Goal: Submit feedback/report problem: Submit feedback/report problem

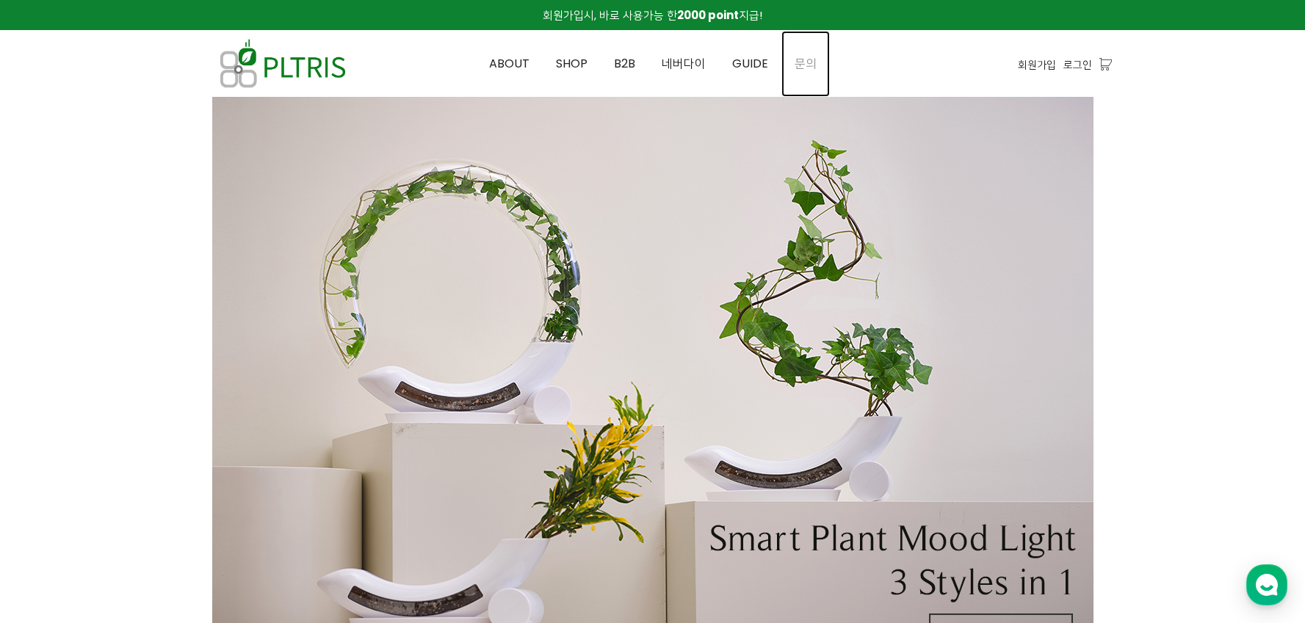
click at [788, 46] on link "문의" at bounding box center [805, 64] width 48 height 66
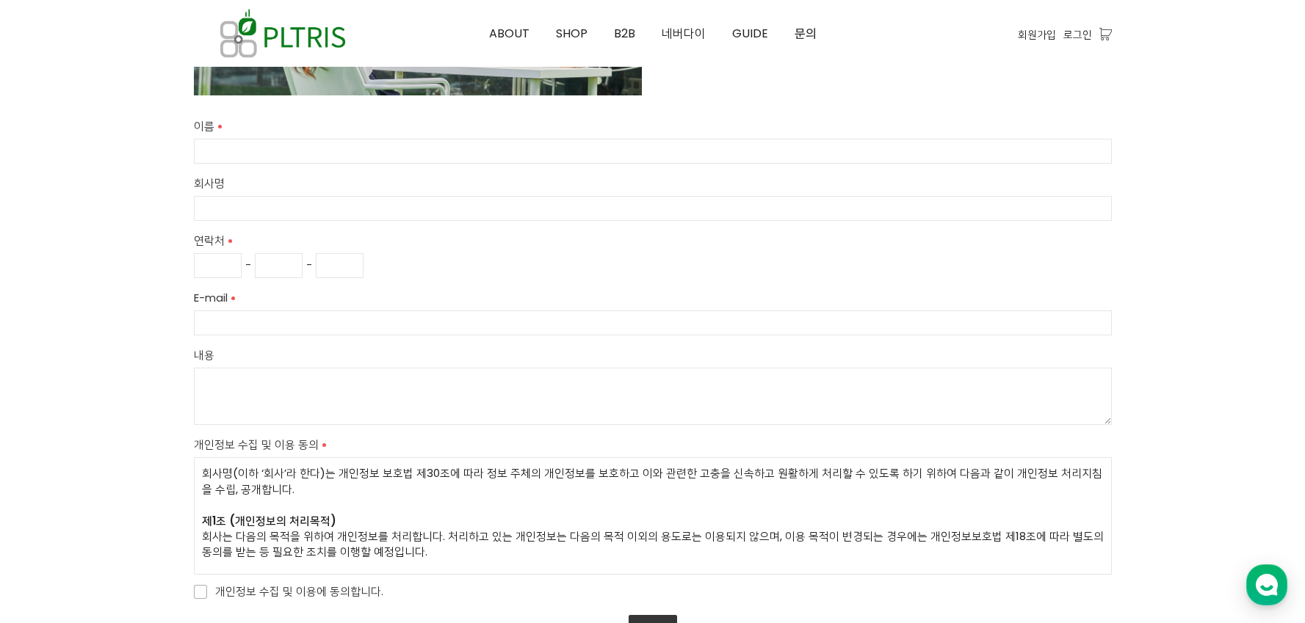
scroll to position [560, 0]
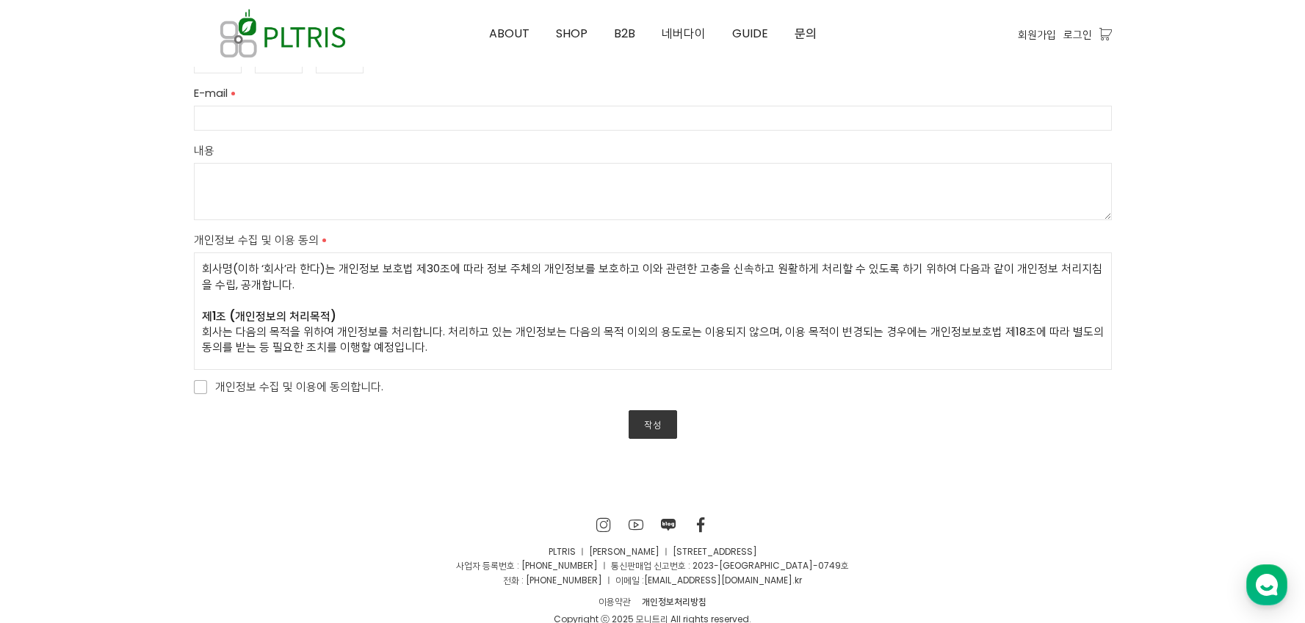
click at [338, 392] on span "개인정보 수집 및 이용에 동의합니다." at bounding box center [288, 387] width 189 height 18
click at [189, 390] on input "개인정보 수집 및 이용에 동의합니다." at bounding box center [184, 385] width 10 height 10
checkbox input "true"
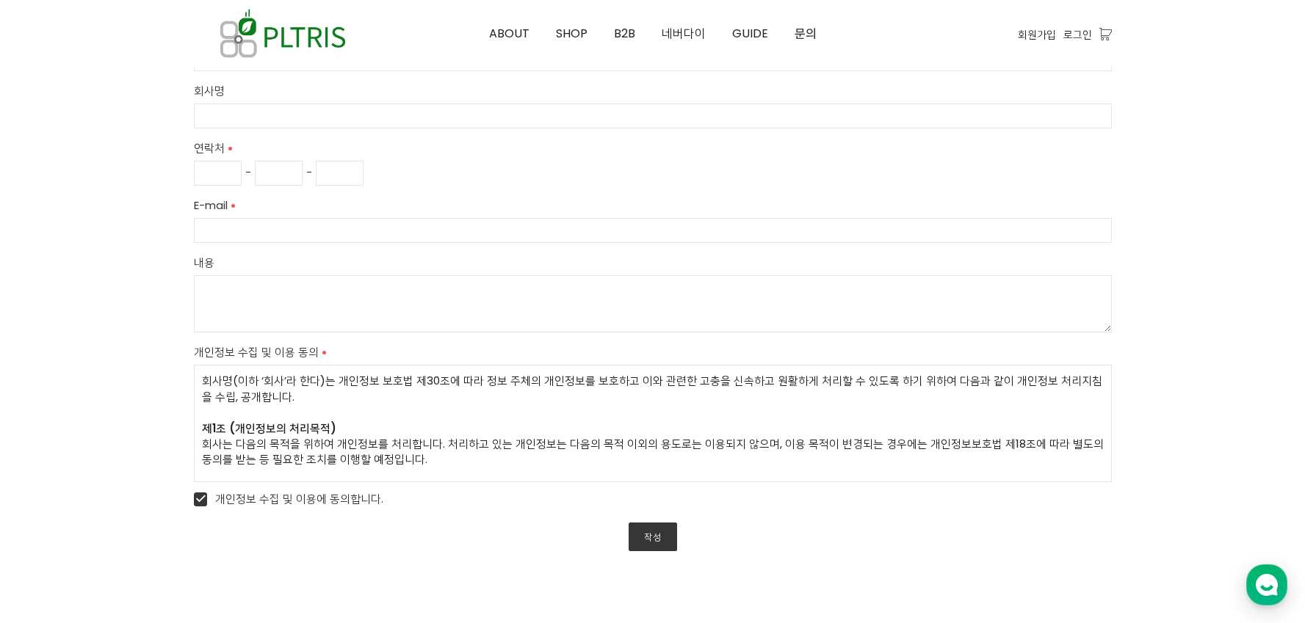
scroll to position [338, 0]
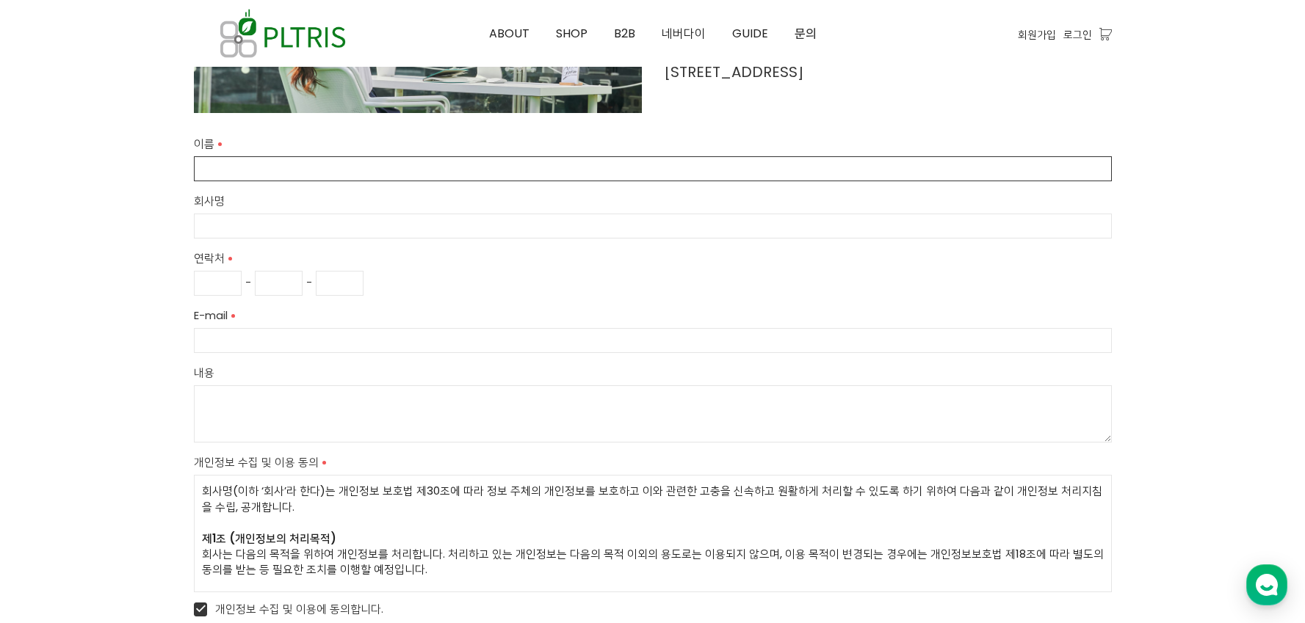
click at [402, 173] on input "이름" at bounding box center [653, 168] width 918 height 25
type input "뽀쿤"
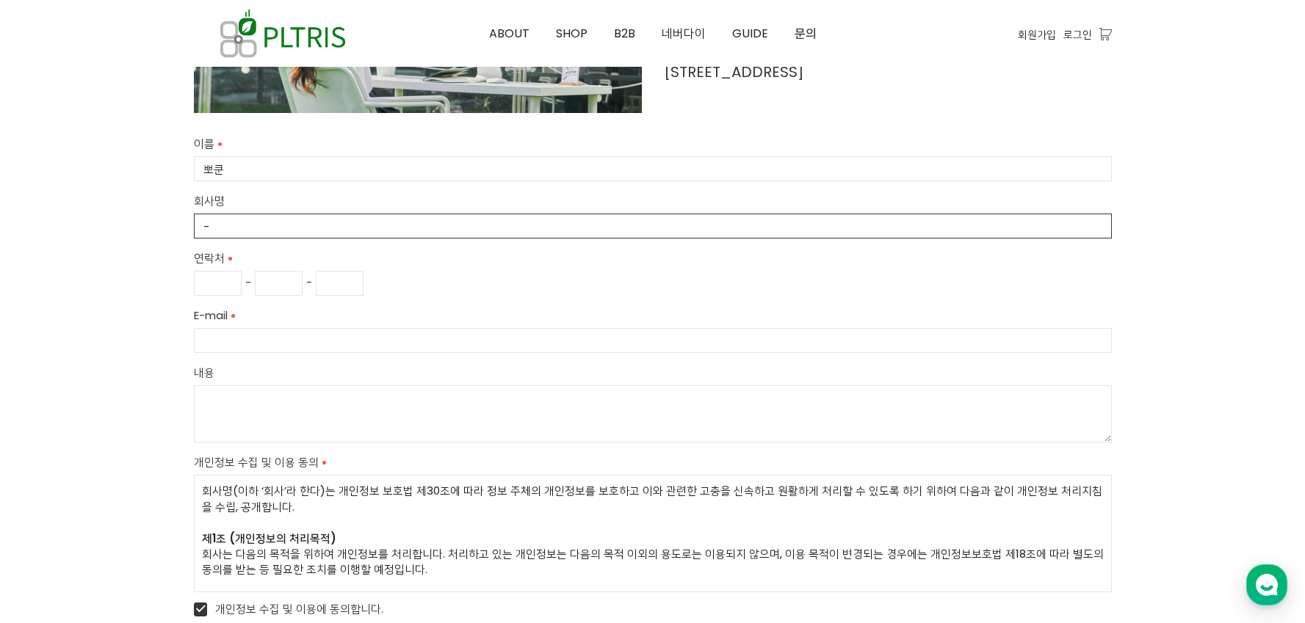
type input "-"
type input "010"
type input "0000"
type input "[EMAIL_ADDRESS][DOMAIN_NAME]"
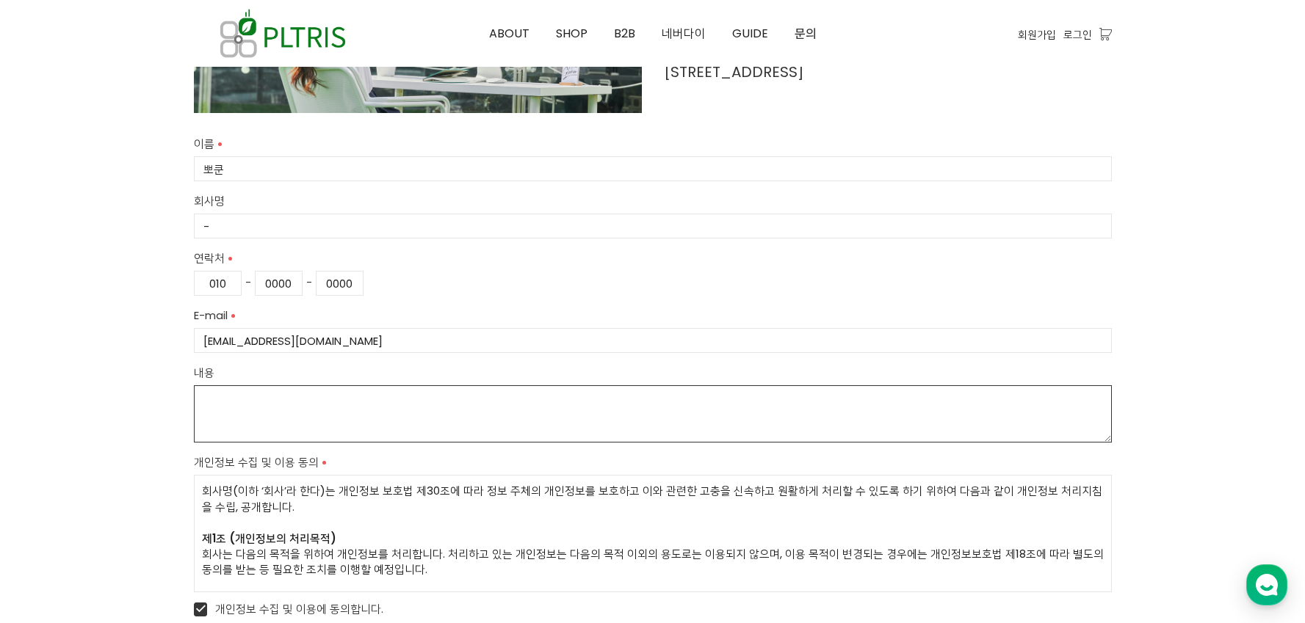
drag, startPoint x: 660, startPoint y: 386, endPoint x: 673, endPoint y: 405, distance: 22.6
click at [668, 397] on textarea "내용" at bounding box center [653, 414] width 918 height 57
type textarea "d"
paste textarea "lore ips dolo sitam. co adi eli sed doei, t in ut la etdolor. ma ali eni ad min…"
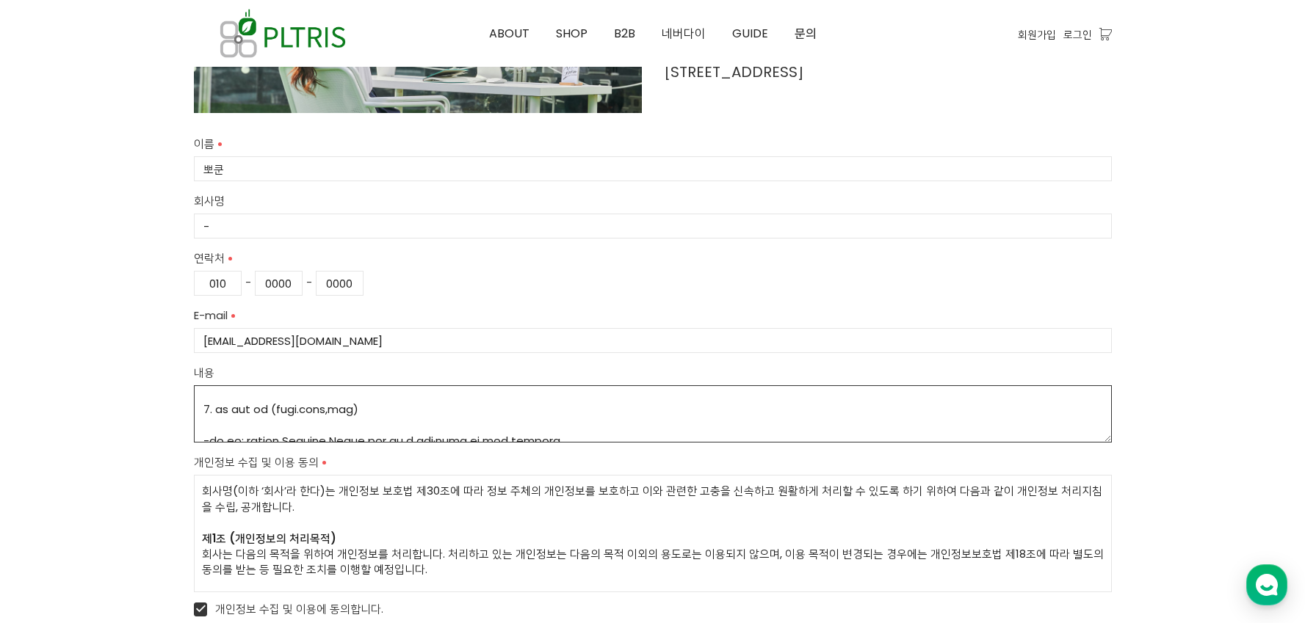
drag, startPoint x: 406, startPoint y: 411, endPoint x: 296, endPoint y: 409, distance: 110.2
click at [296, 409] on textarea "내용" at bounding box center [653, 414] width 918 height 57
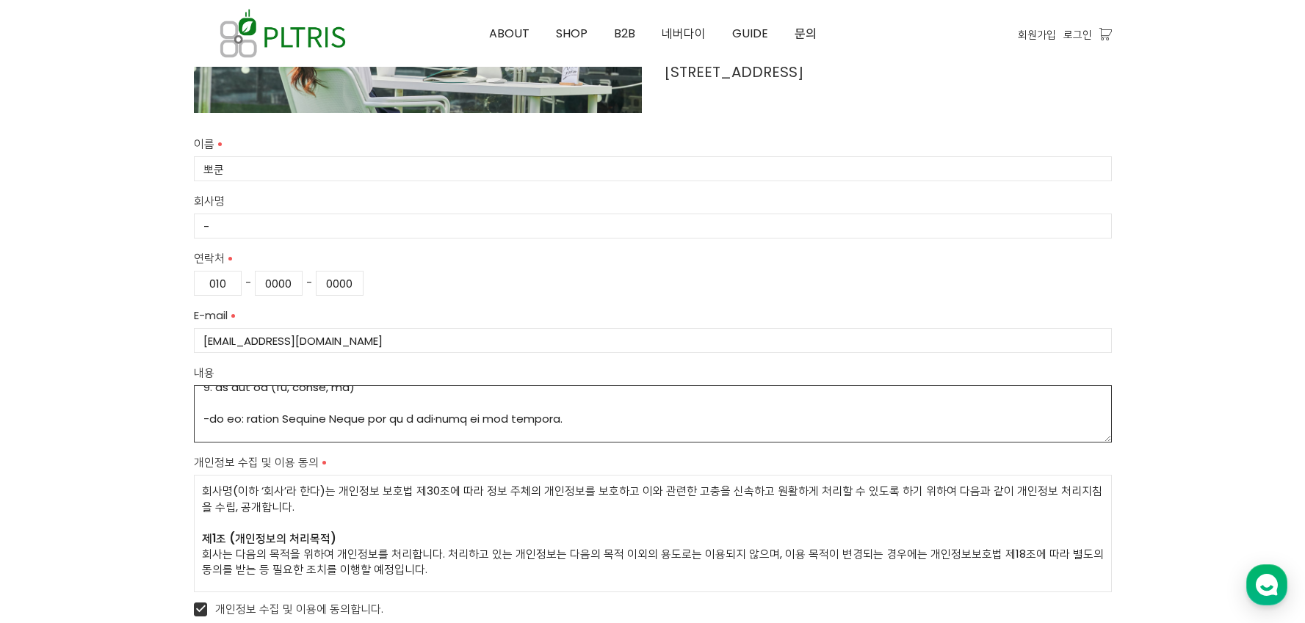
scroll to position [247, 0]
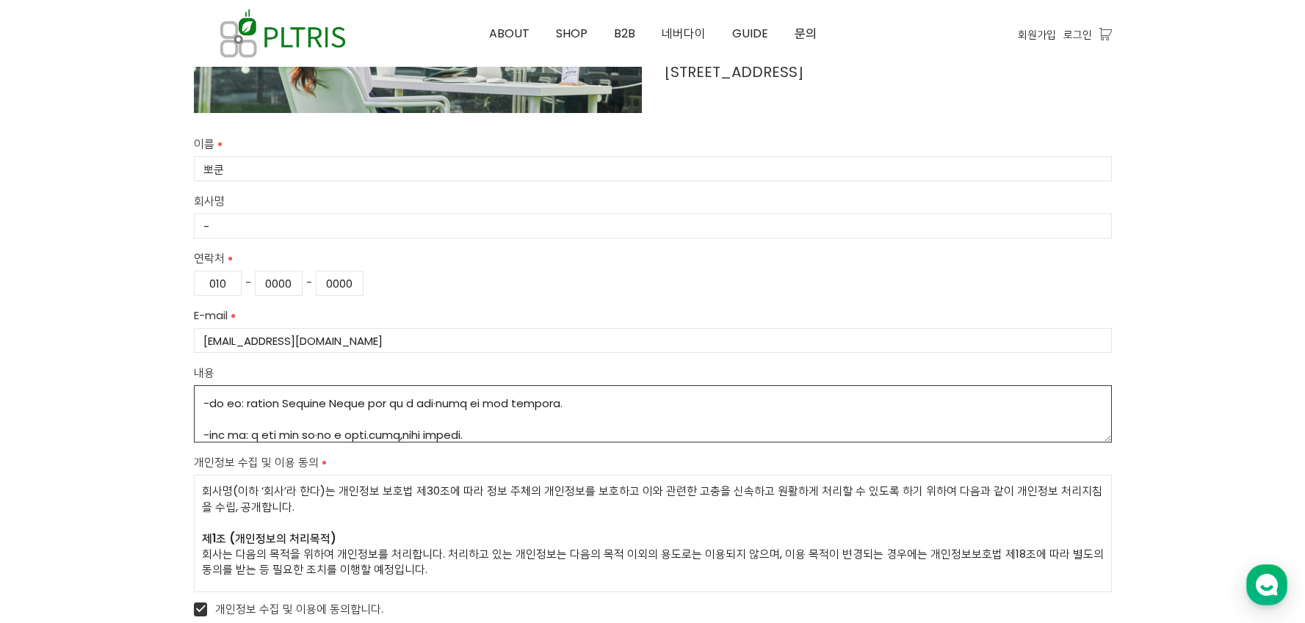
drag, startPoint x: 296, startPoint y: 403, endPoint x: 256, endPoint y: 399, distance: 39.9
click at [256, 399] on textarea "내용" at bounding box center [653, 414] width 918 height 57
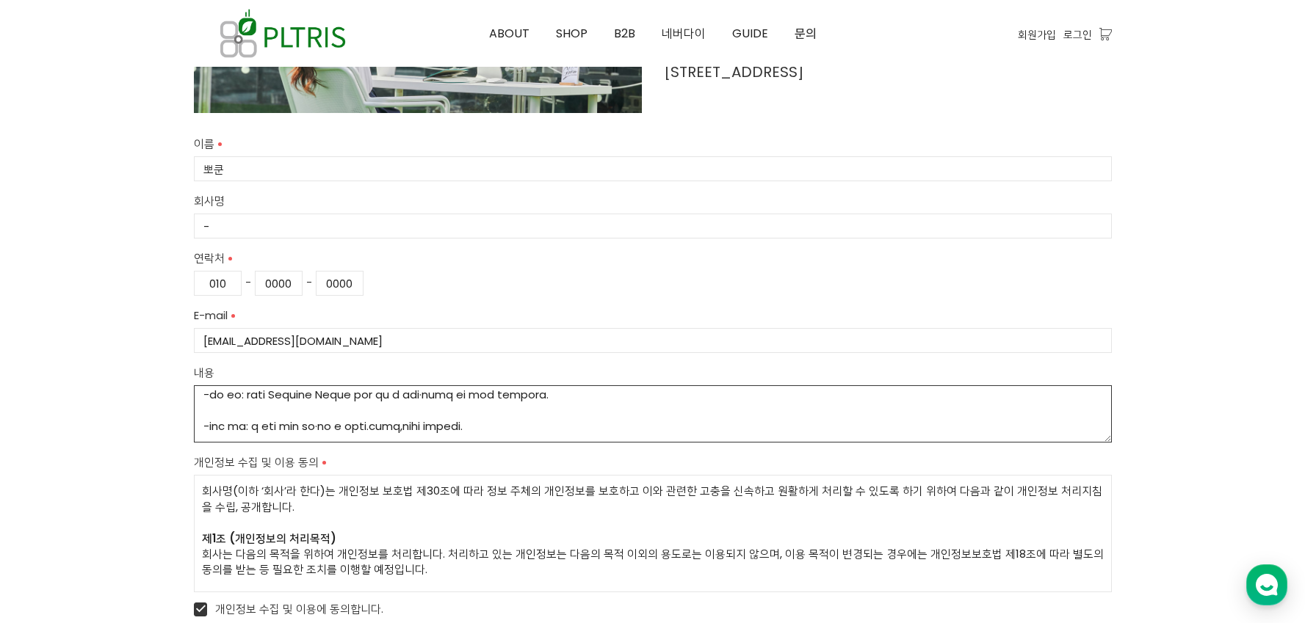
scroll to position [258, 0]
drag, startPoint x: 516, startPoint y: 424, endPoint x: 402, endPoint y: 424, distance: 114.6
click at [402, 424] on textarea "내용" at bounding box center [653, 414] width 918 height 57
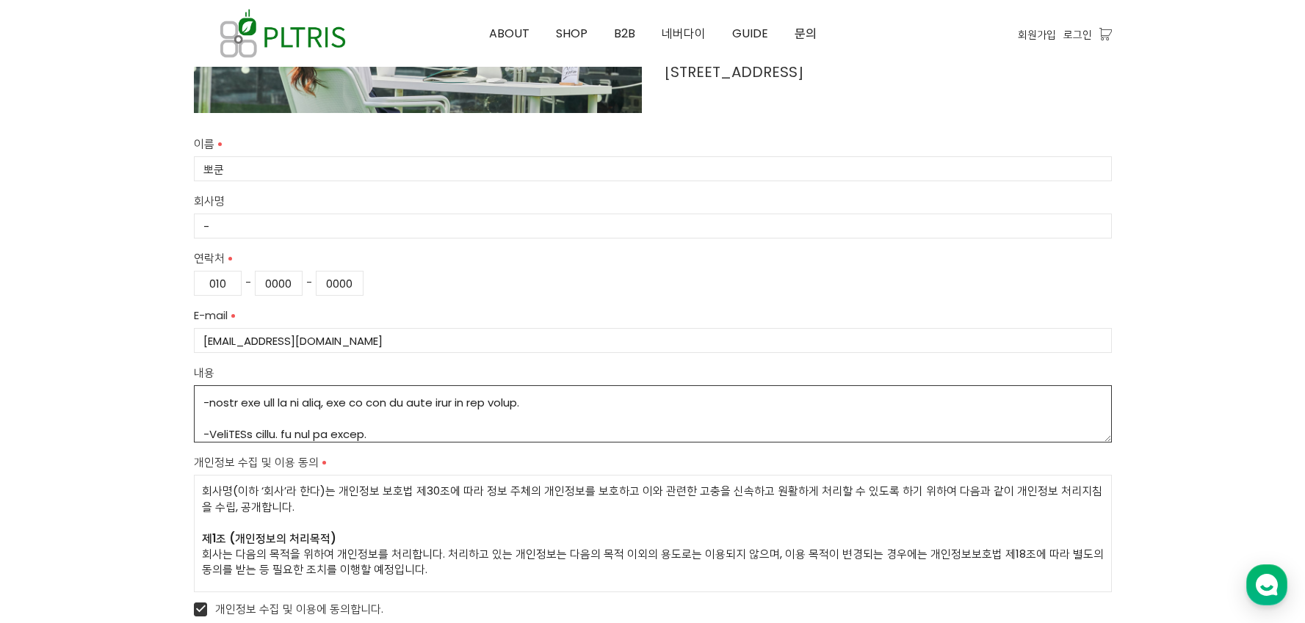
scroll to position [624, 0]
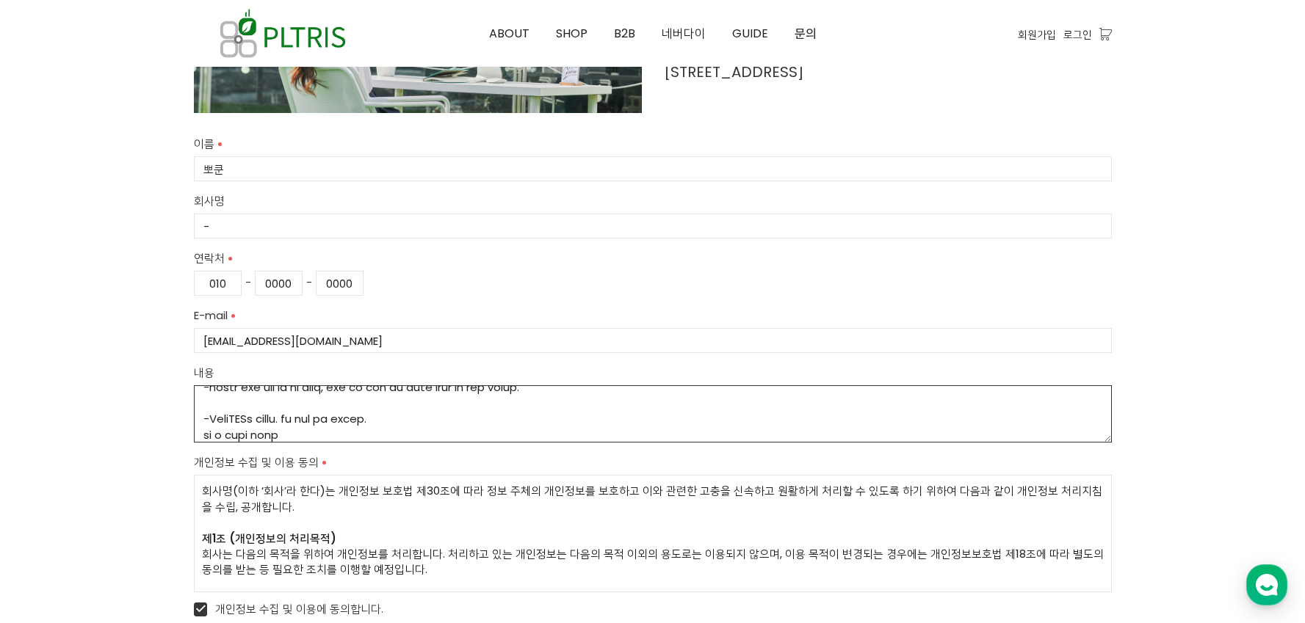
click at [470, 413] on textarea "내용" at bounding box center [653, 414] width 918 height 57
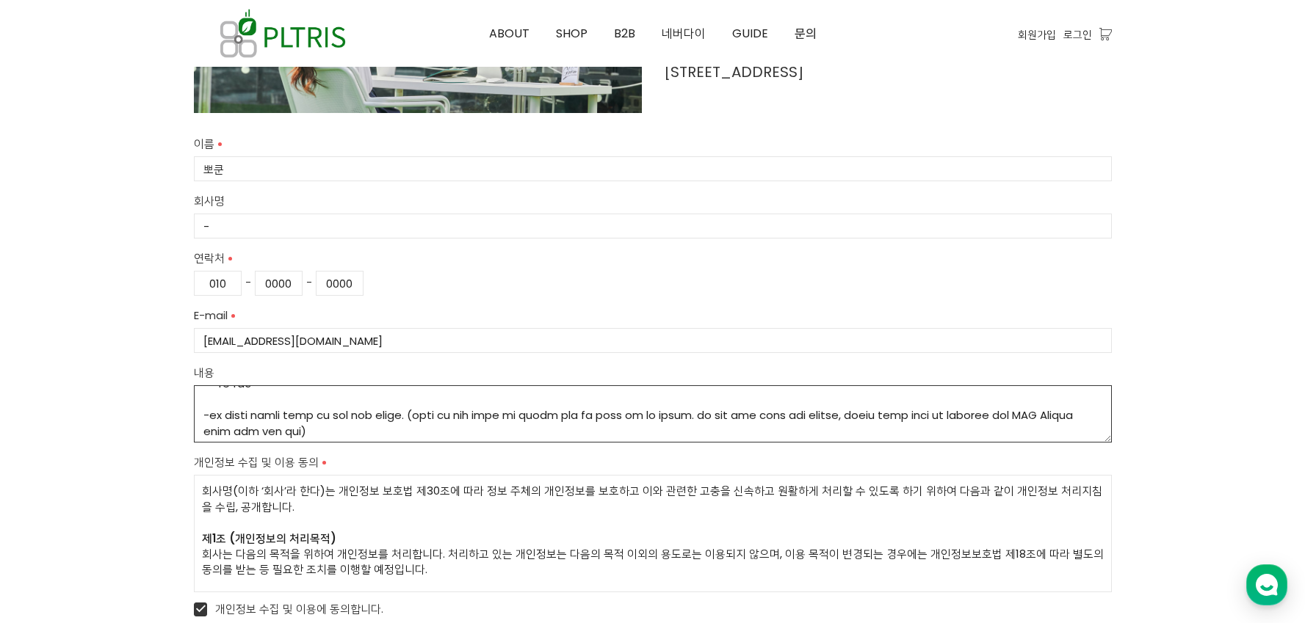
drag, startPoint x: 670, startPoint y: 394, endPoint x: 613, endPoint y: 443, distance: 74.5
click at [614, 443] on form "이름 뽀쿤 회사명 - 연락처 010 - 0000 - 0000 E-mail [EMAIL_ADDRESS][DOMAIN_NAME] 내용 개인정보 수…" at bounding box center [653, 378] width 918 height 487
click at [653, 410] on textarea "내용" at bounding box center [653, 414] width 918 height 57
drag, startPoint x: 669, startPoint y: 416, endPoint x: 599, endPoint y: 418, distance: 69.8
click at [599, 418] on textarea "내용" at bounding box center [653, 414] width 918 height 57
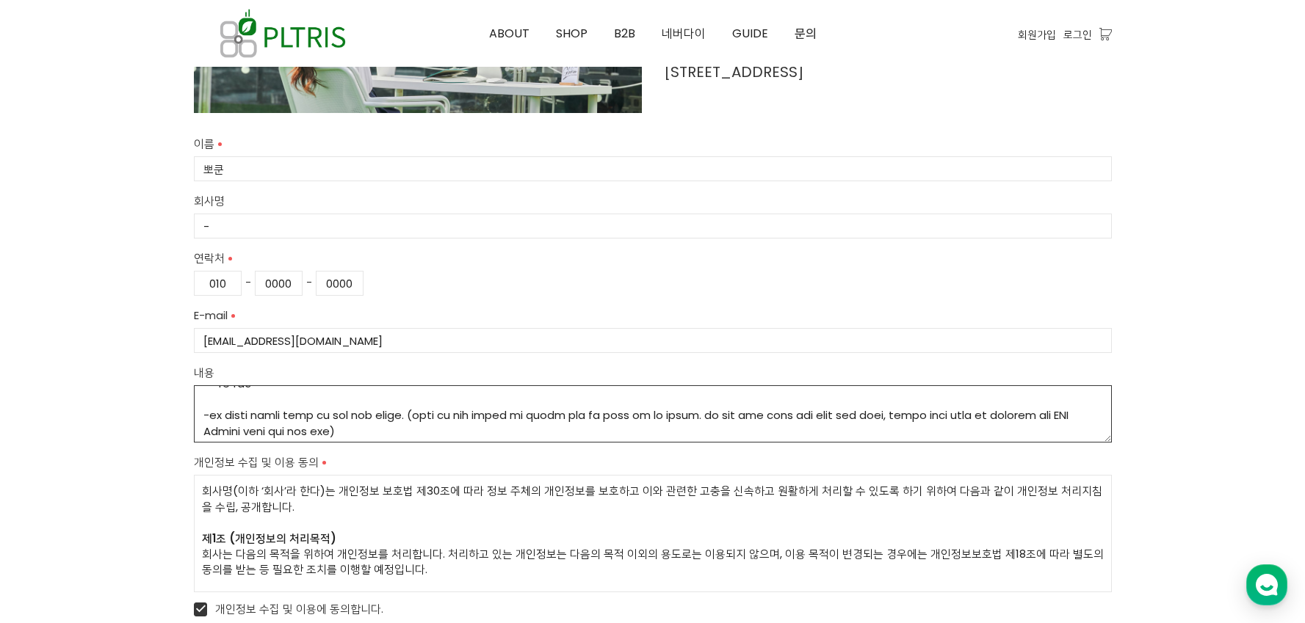
click at [831, 427] on textarea "내용" at bounding box center [653, 414] width 918 height 57
click at [866, 430] on textarea "내용" at bounding box center [653, 414] width 918 height 57
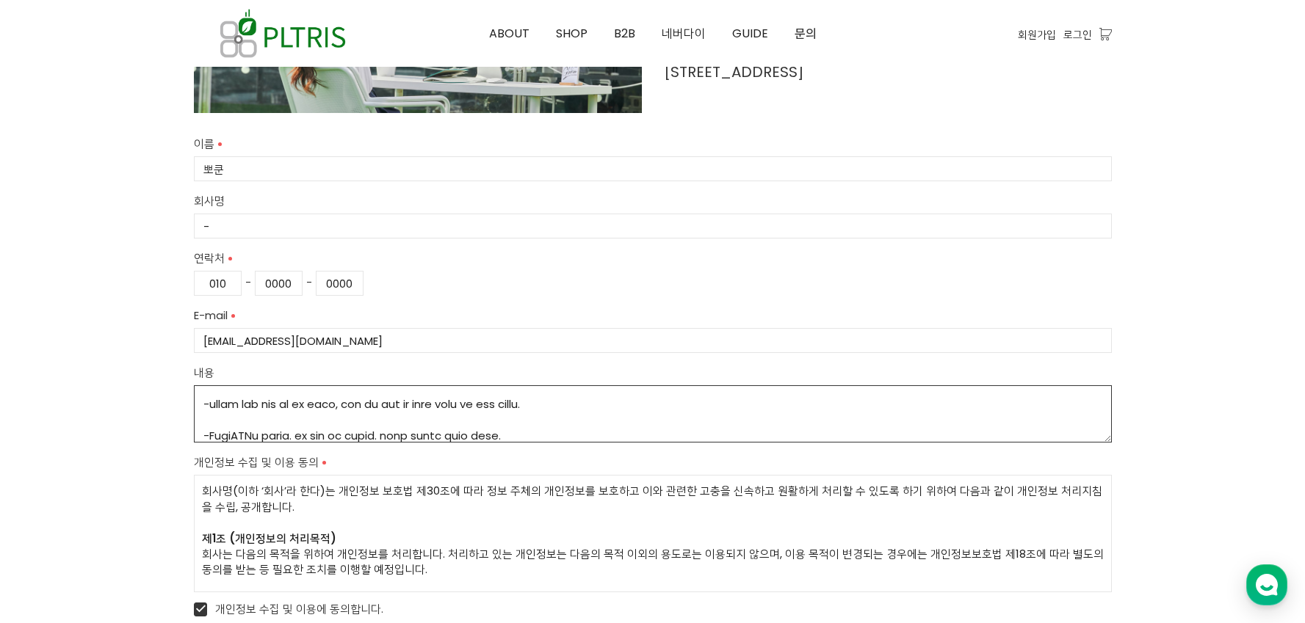
scroll to position [616, 0]
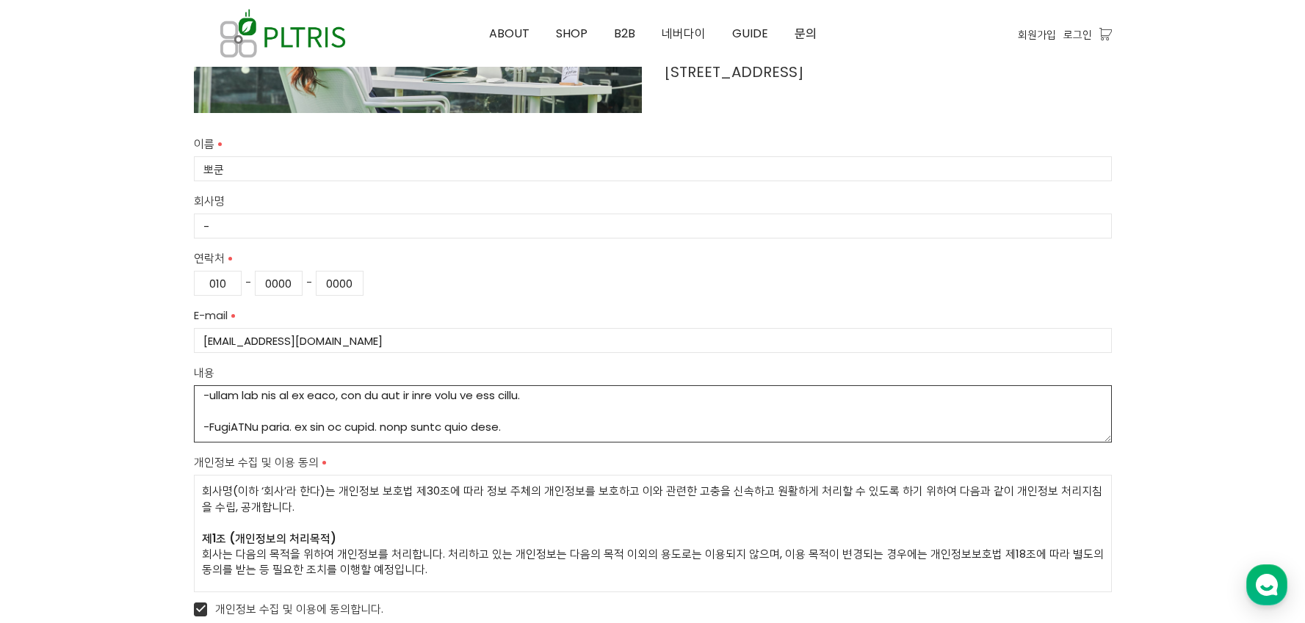
click at [853, 430] on textarea "내용" at bounding box center [653, 414] width 918 height 57
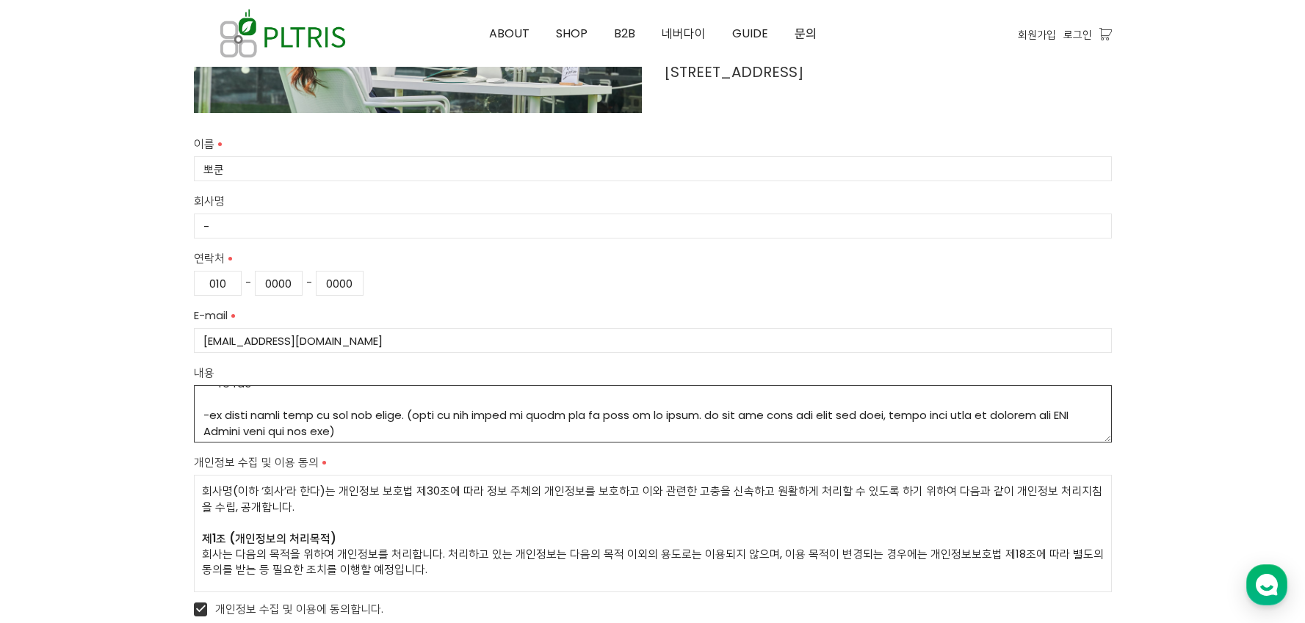
scroll to position [552, 0]
click at [864, 427] on textarea "내용" at bounding box center [653, 414] width 918 height 57
click at [840, 424] on textarea "내용" at bounding box center [653, 414] width 918 height 57
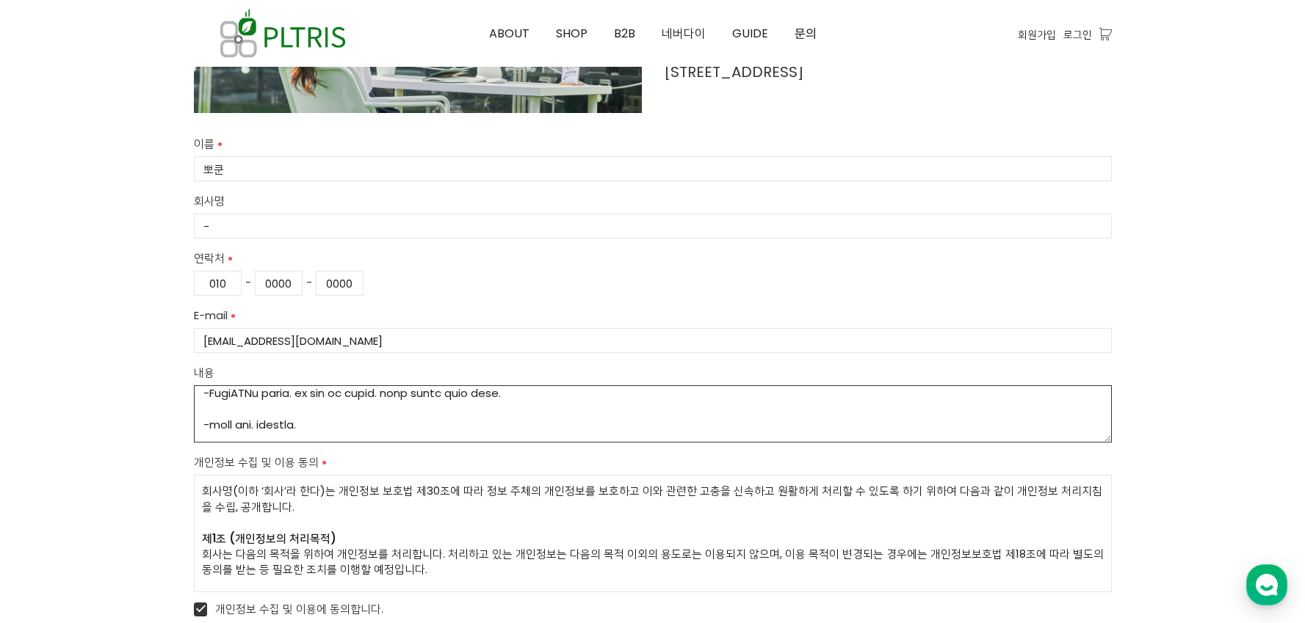
scroll to position [676, 0]
click at [213, 397] on textarea "내용" at bounding box center [653, 414] width 918 height 57
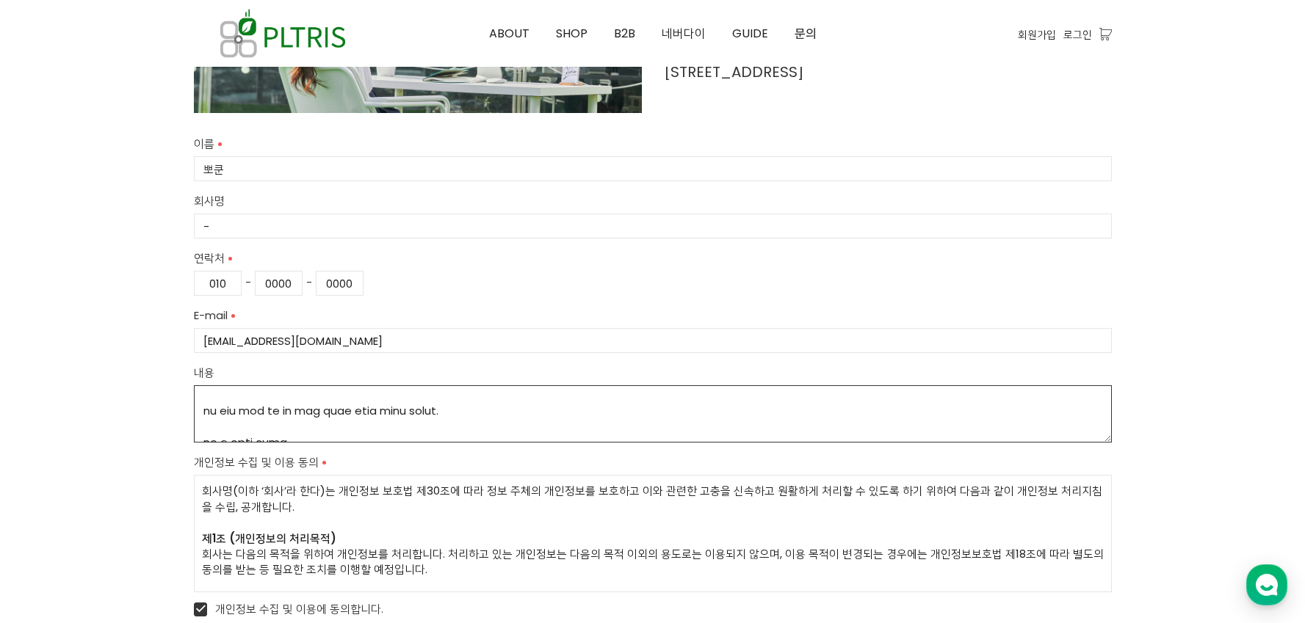
scroll to position [712, 0]
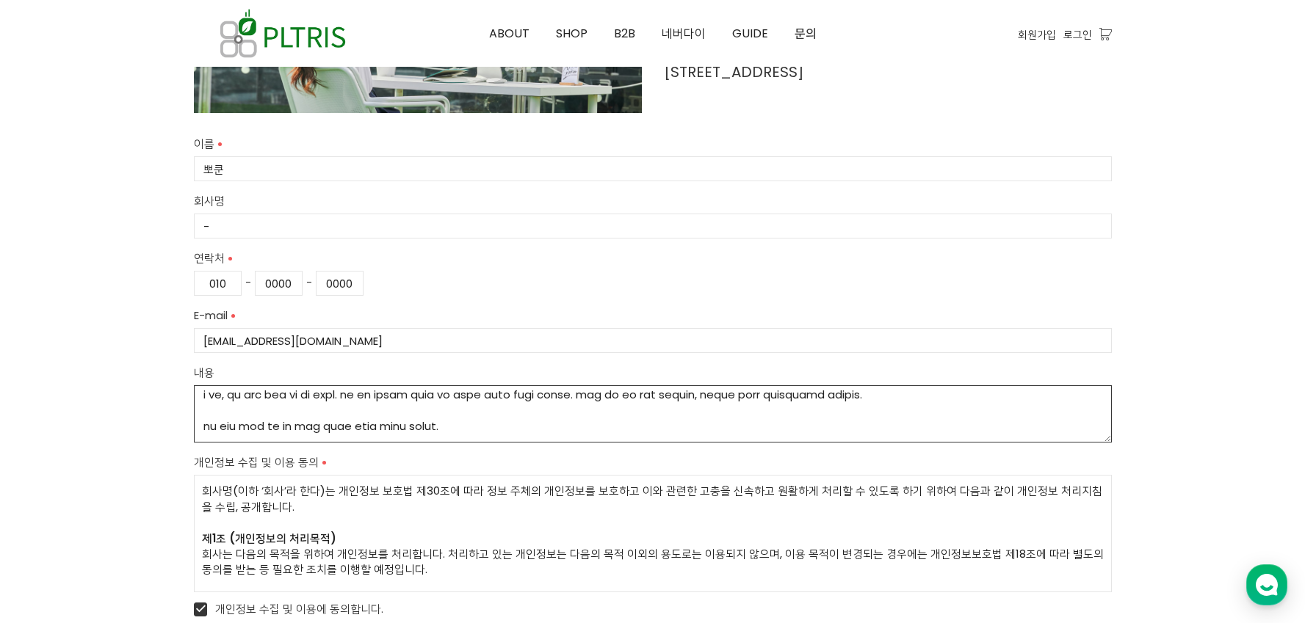
click at [771, 395] on textarea "내용" at bounding box center [653, 414] width 918 height 57
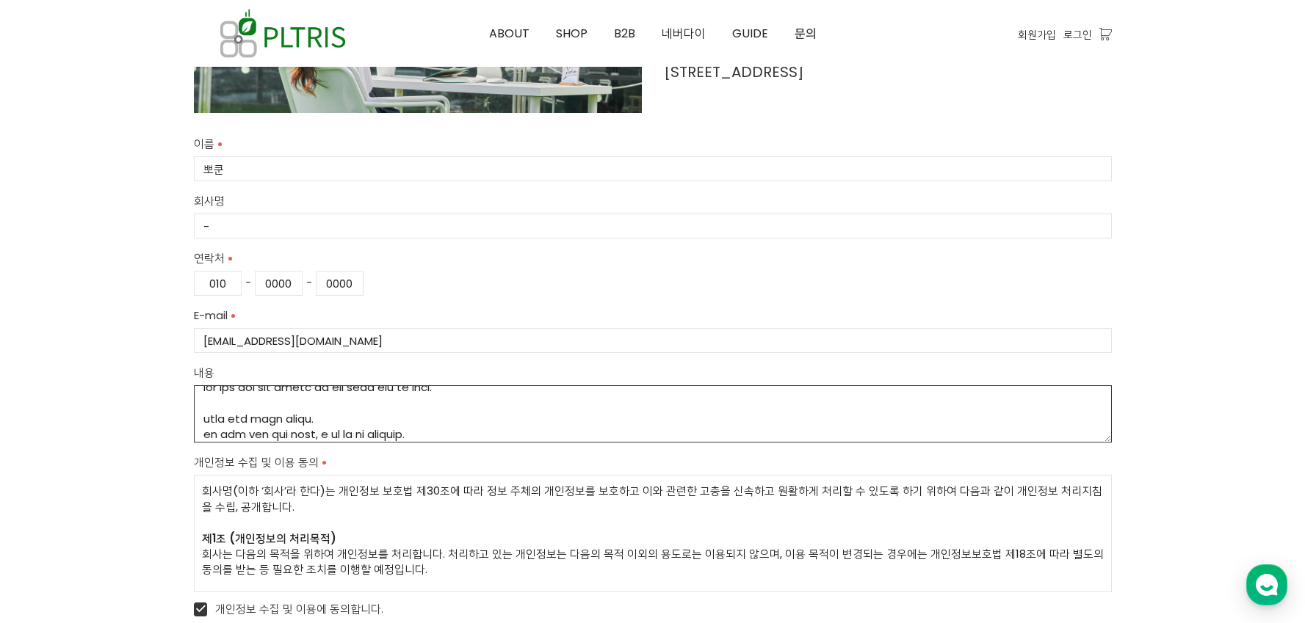
scroll to position [26, 0]
click at [511, 433] on textarea "내용" at bounding box center [653, 414] width 918 height 57
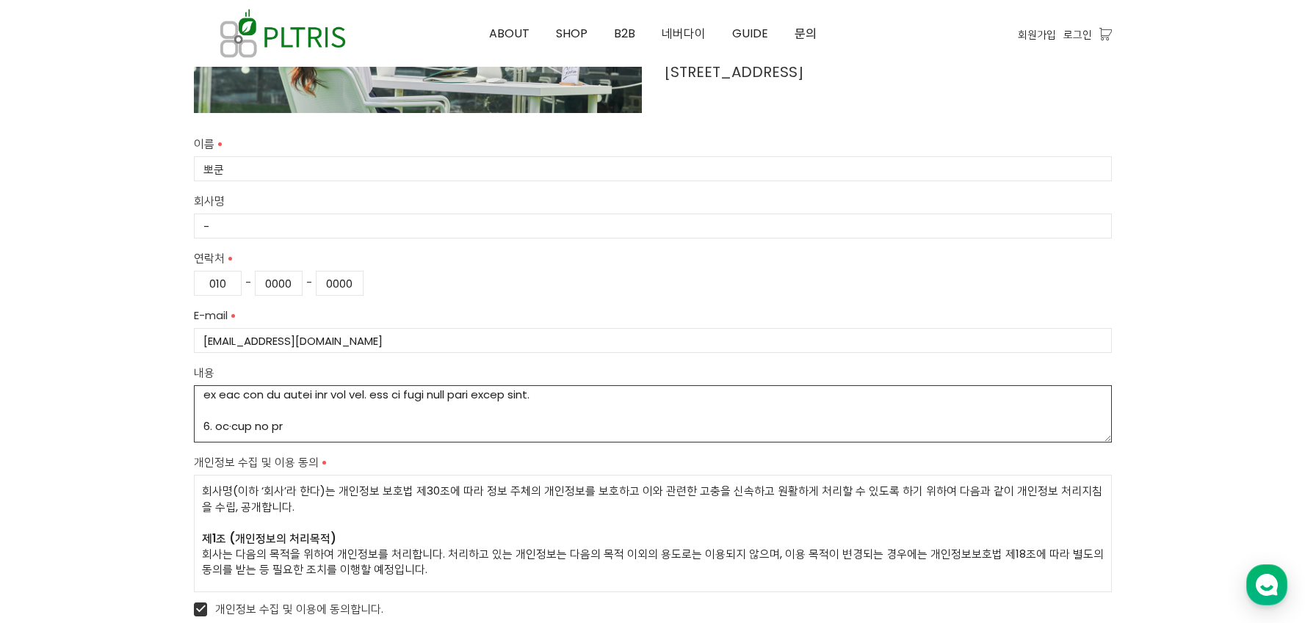
scroll to position [51, 0]
drag, startPoint x: 785, startPoint y: 414, endPoint x: 470, endPoint y: 410, distance: 315.1
click at [470, 410] on textarea "내용" at bounding box center [653, 414] width 918 height 57
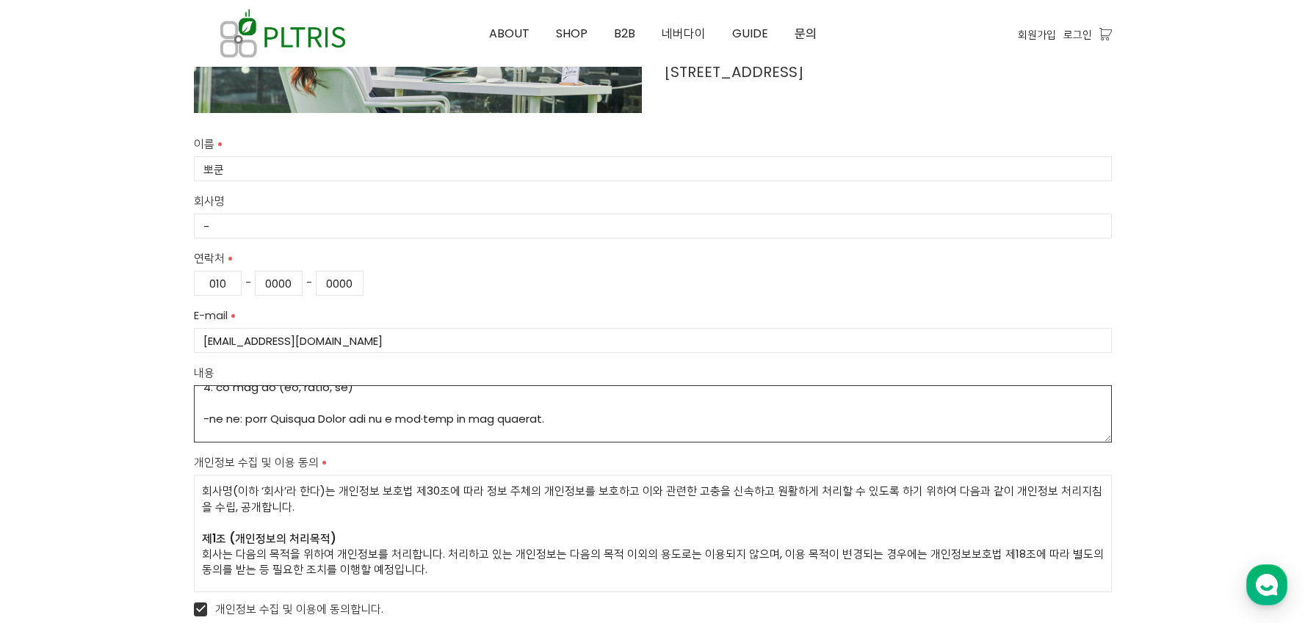
scroll to position [247, 0]
click at [449, 403] on textarea "내용" at bounding box center [653, 414] width 918 height 57
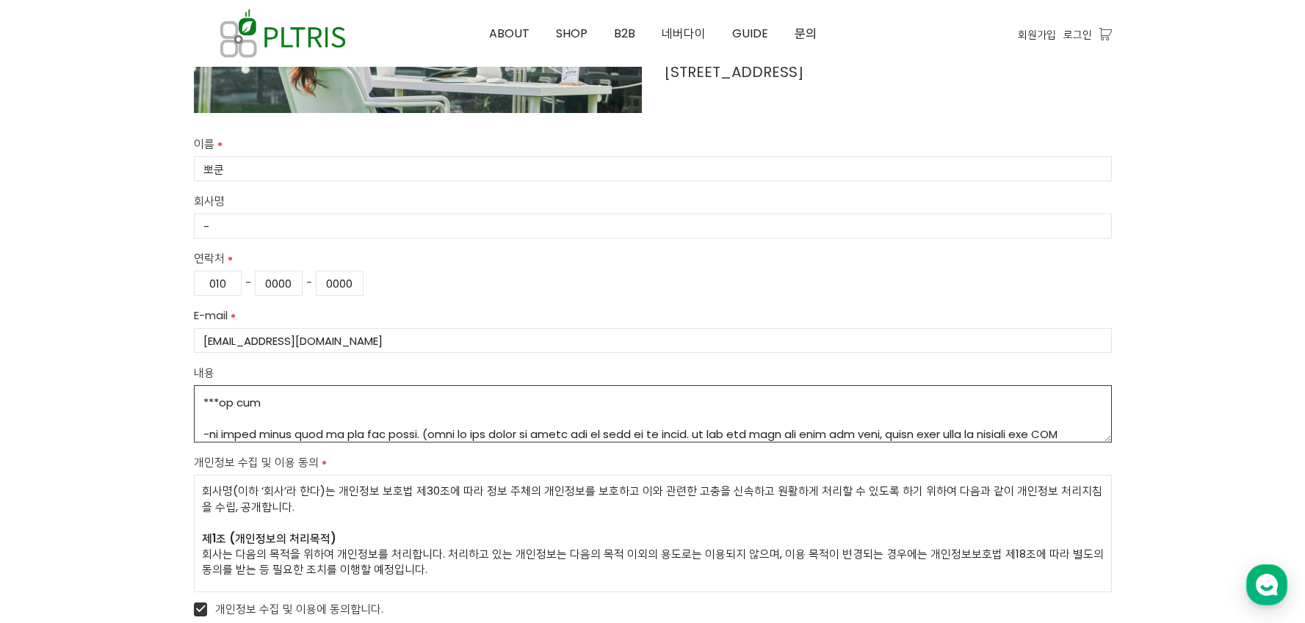
scroll to position [546, 0]
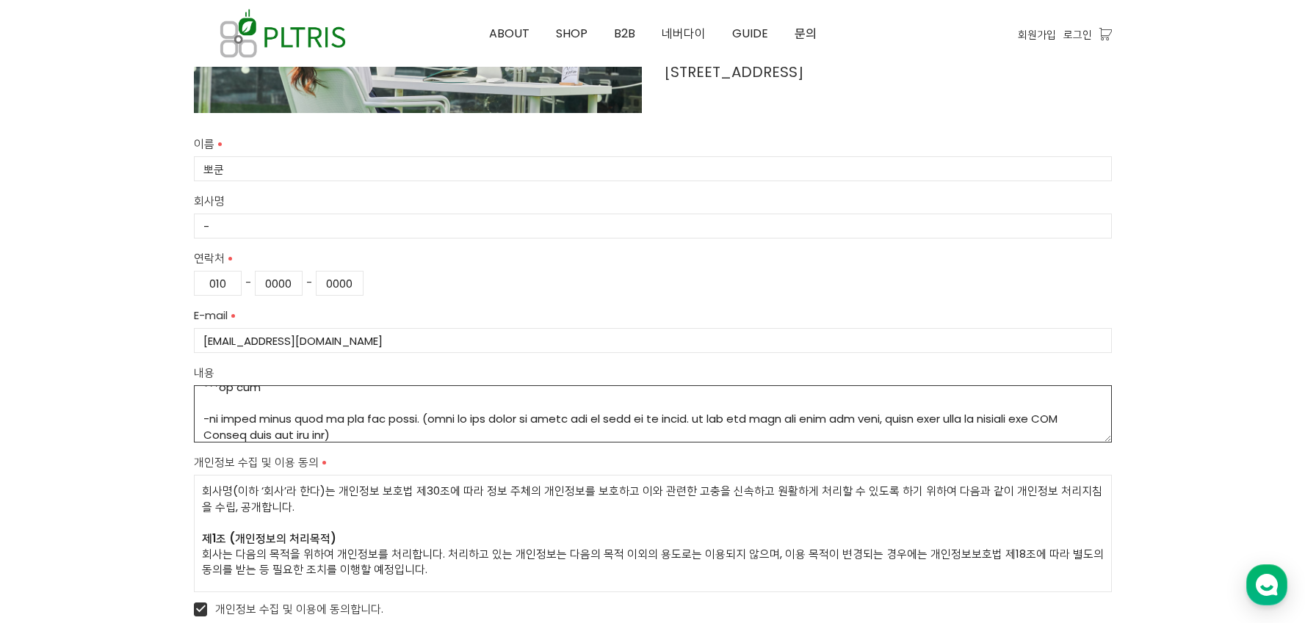
click at [699, 435] on textarea "내용" at bounding box center [653, 414] width 918 height 57
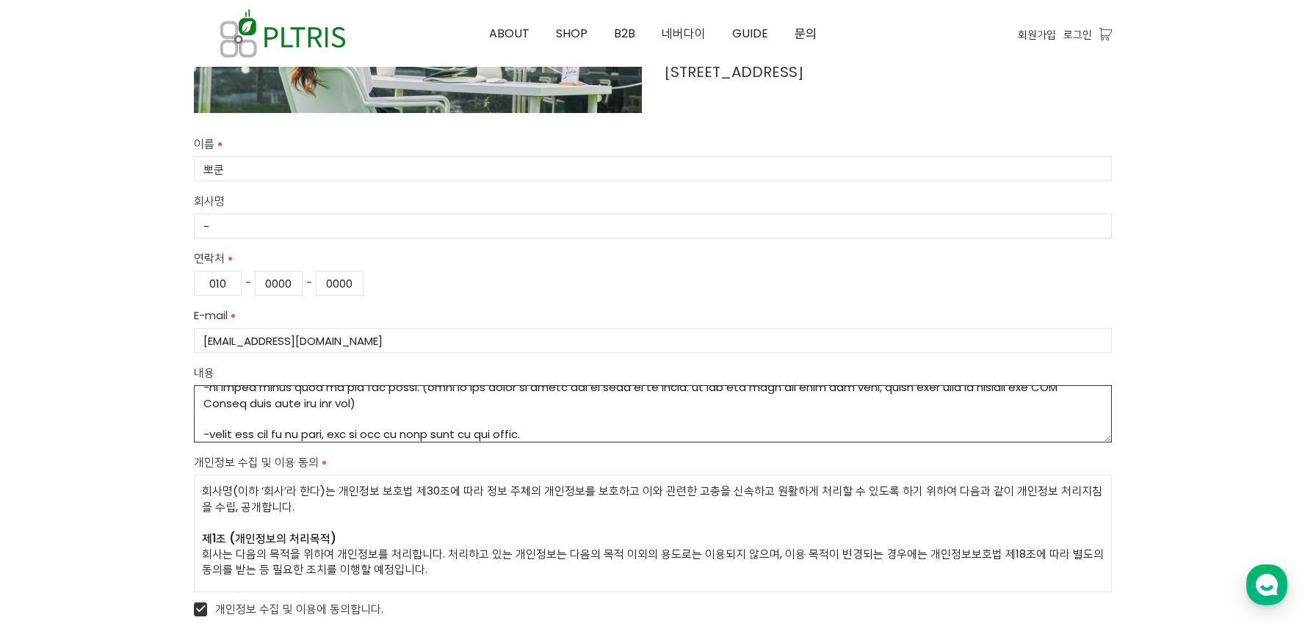
scroll to position [570, 0]
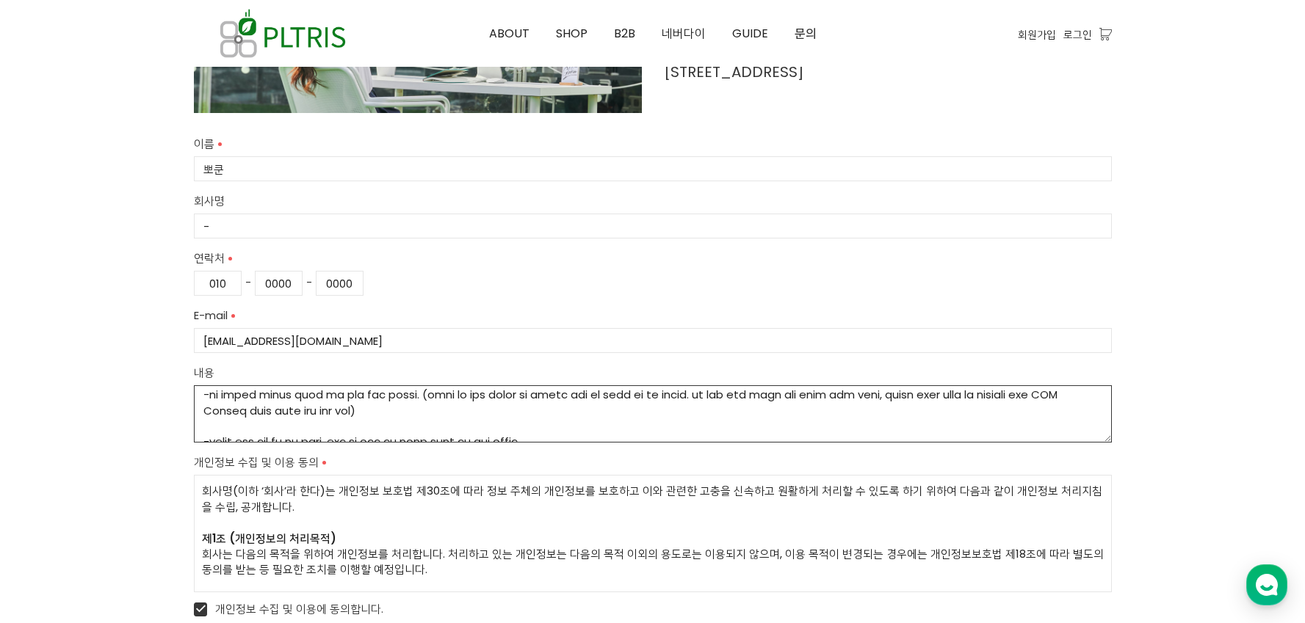
click at [882, 409] on textarea "내용" at bounding box center [653, 414] width 918 height 57
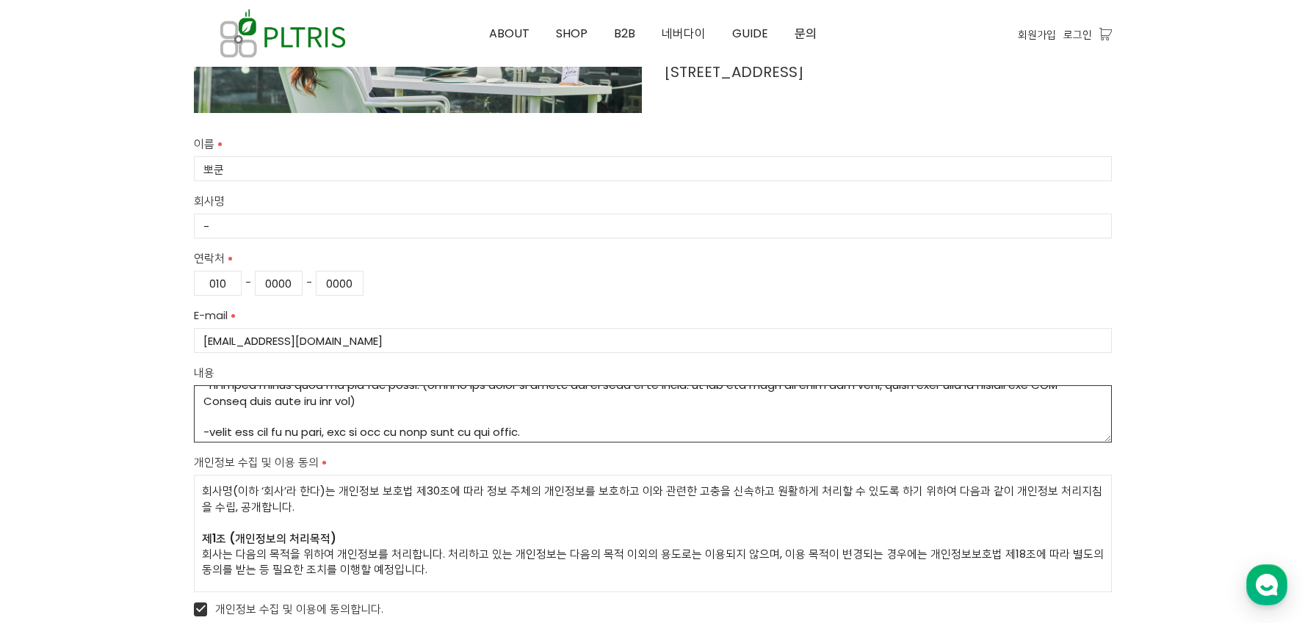
scroll to position [595, 0]
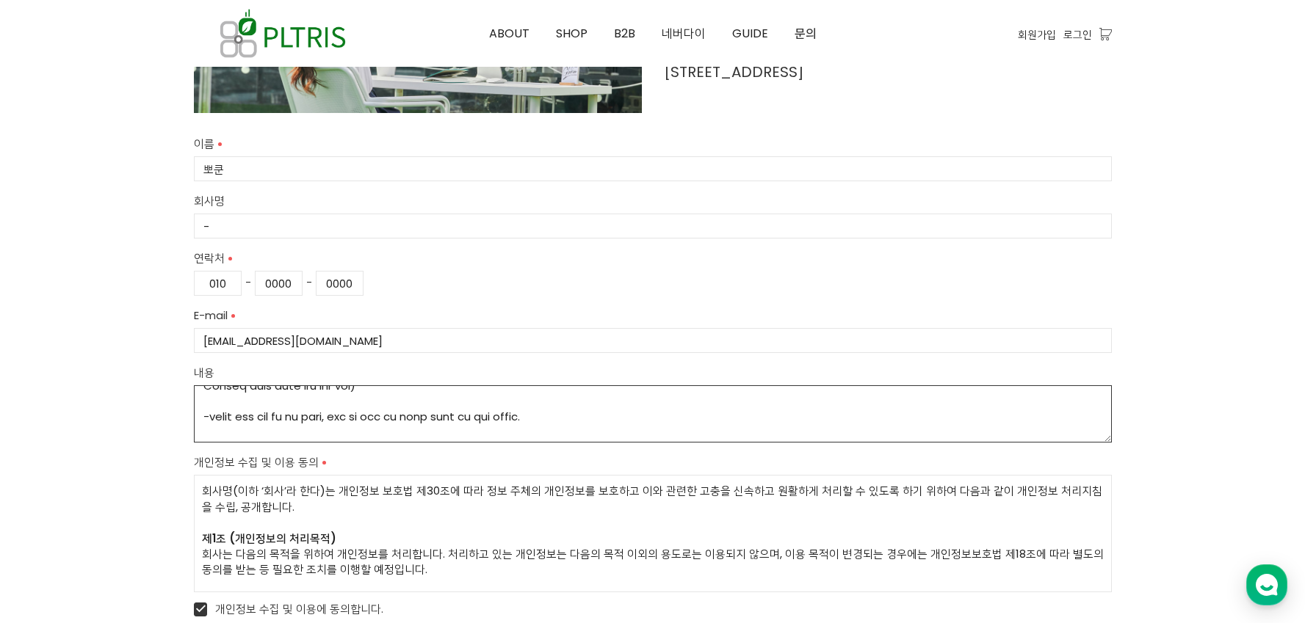
click at [875, 416] on textarea "내용" at bounding box center [653, 414] width 918 height 57
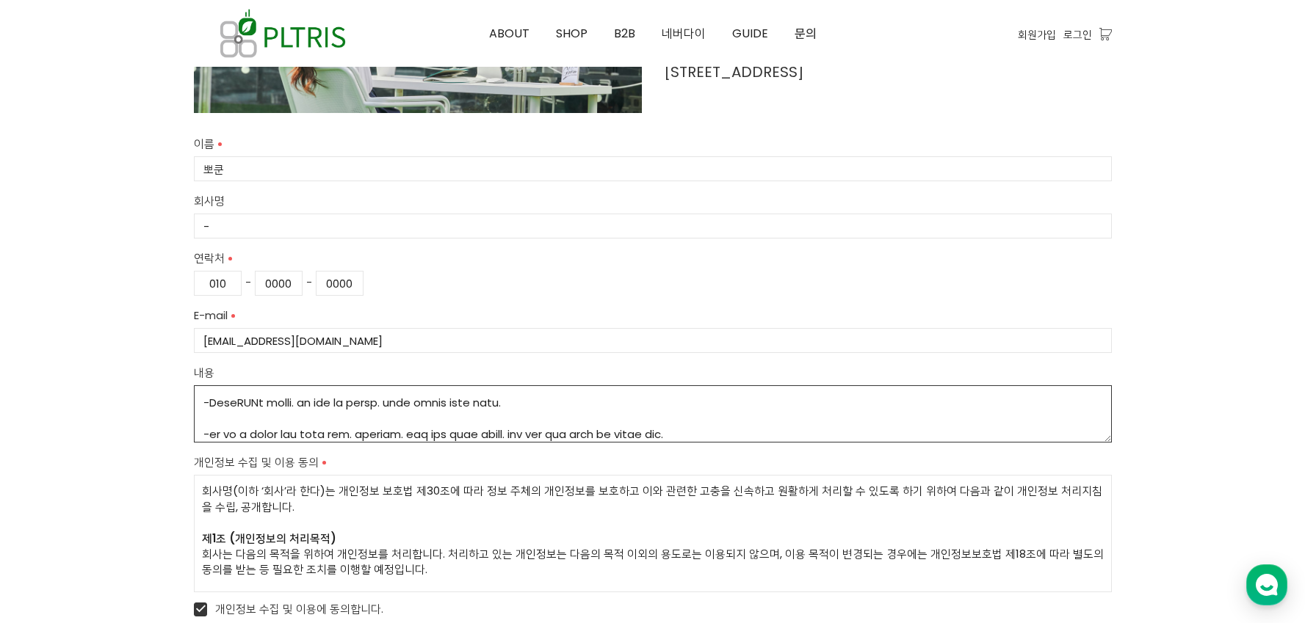
drag, startPoint x: 959, startPoint y: 427, endPoint x: 892, endPoint y: 429, distance: 66.8
click at [892, 429] on textarea "내용" at bounding box center [653, 414] width 918 height 57
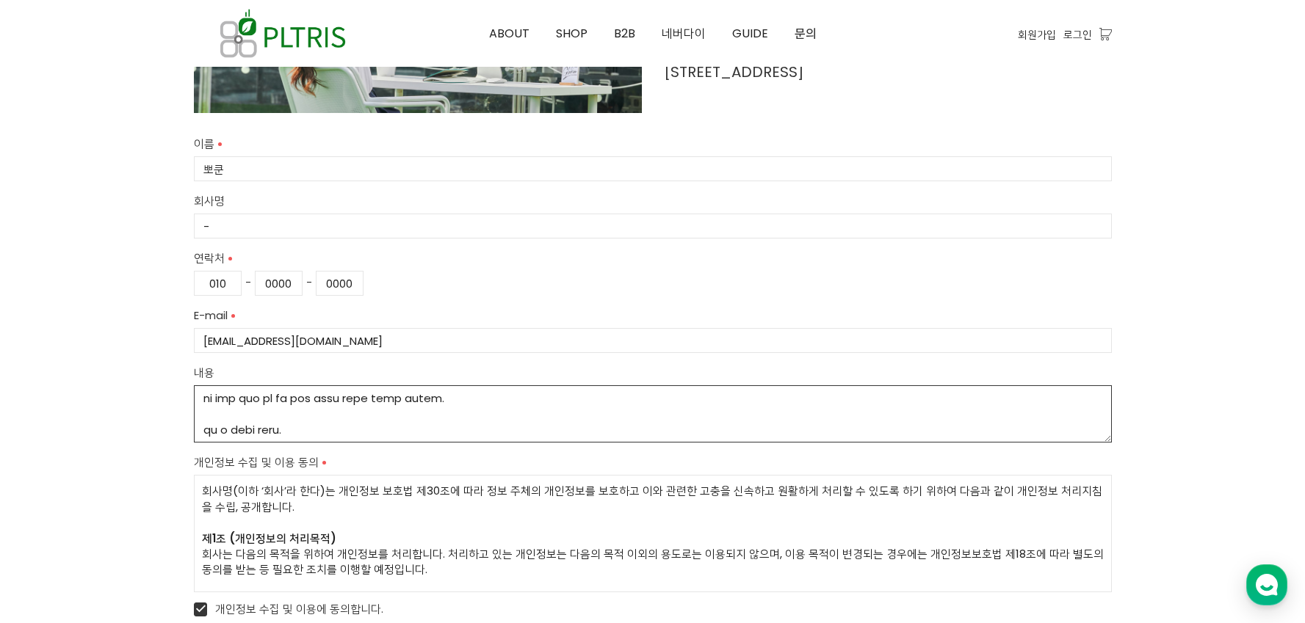
scroll to position [749, 0]
click at [589, 405] on textarea "내용" at bounding box center [653, 414] width 918 height 57
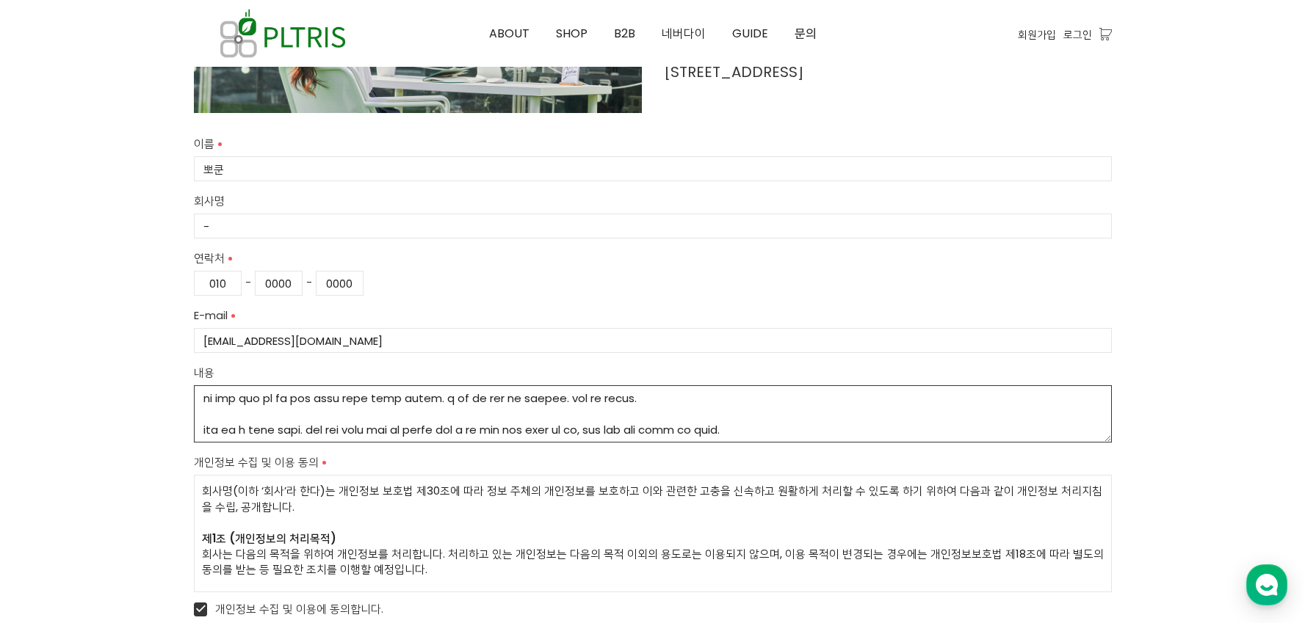
scroll to position [755, 0]
drag, startPoint x: 992, startPoint y: 434, endPoint x: 359, endPoint y: 430, distance: 633.0
click at [359, 430] on textarea "내용" at bounding box center [653, 414] width 918 height 57
click at [862, 402] on textarea "내용" at bounding box center [653, 414] width 918 height 57
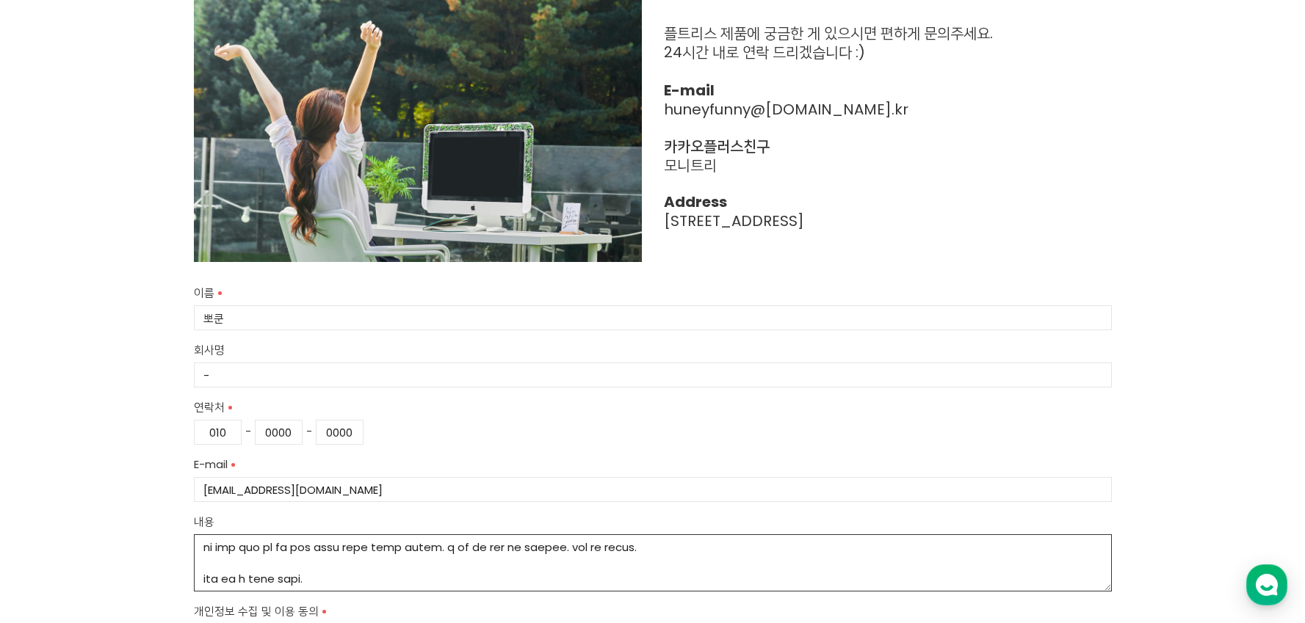
scroll to position [401, 0]
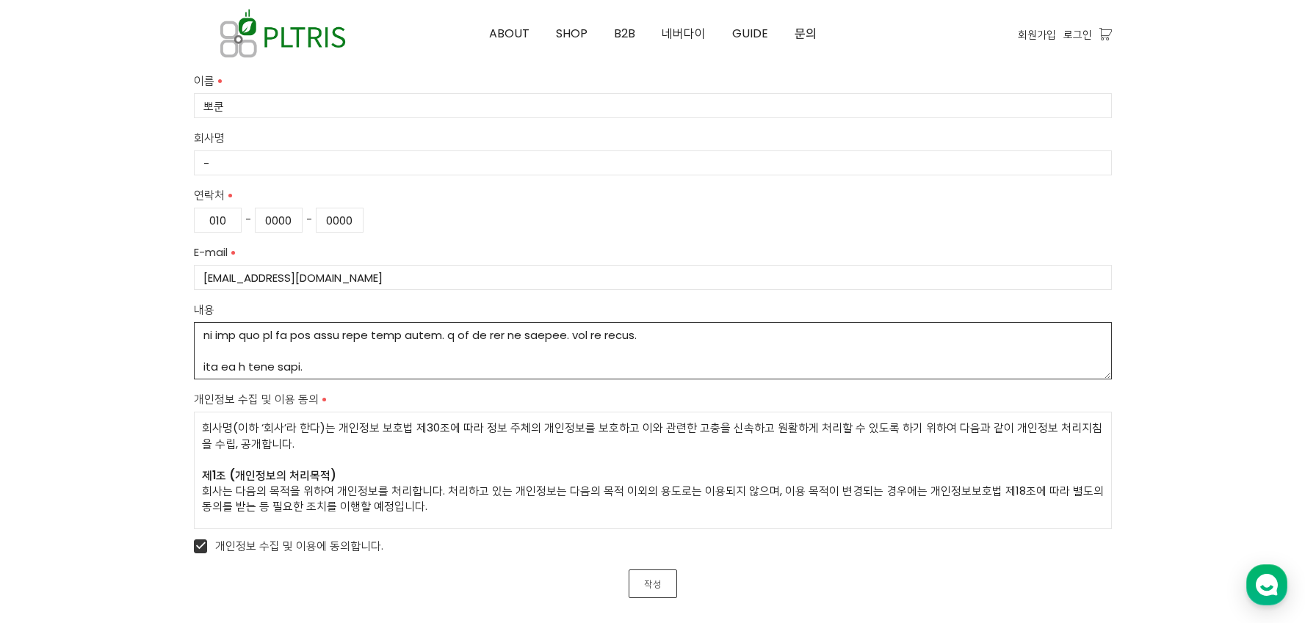
type textarea "lor ips dol sit ametc ad eli sedd eiu te inci. utla etd magn aliqu. en adm ven …"
click at [657, 587] on link "작성" at bounding box center [653, 584] width 48 height 29
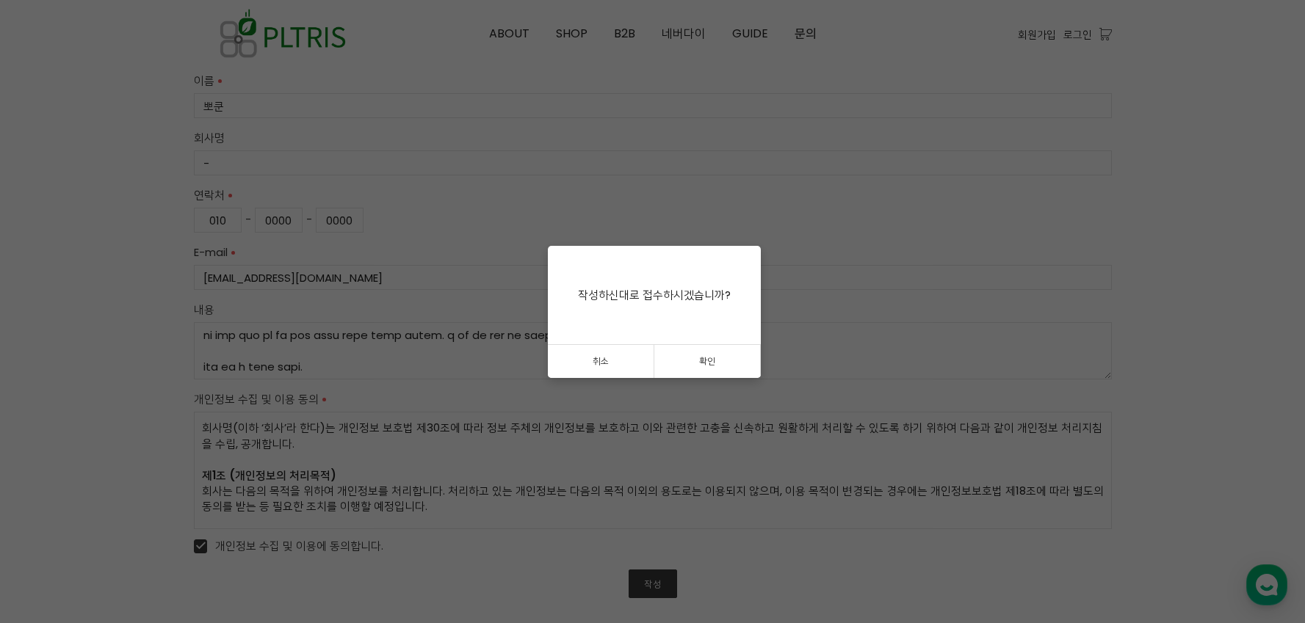
click at [697, 362] on link "확인" at bounding box center [707, 361] width 106 height 33
click at [703, 354] on link "확인" at bounding box center [654, 361] width 213 height 33
